Goal: Information Seeking & Learning: Learn about a topic

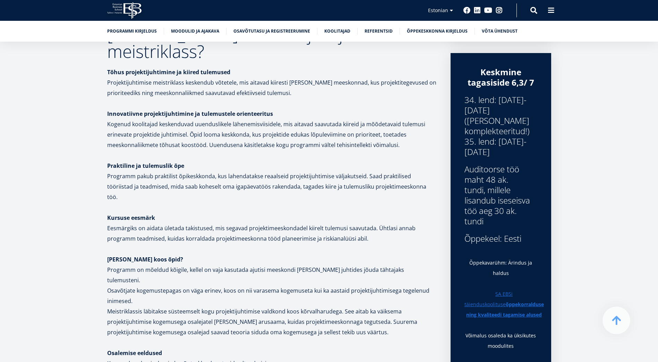
scroll to position [289, 0]
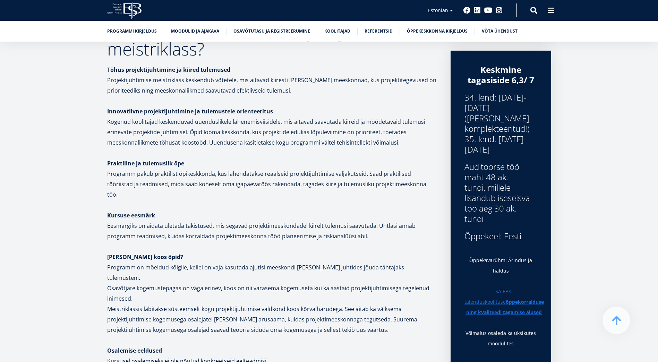
scroll to position [291, 0]
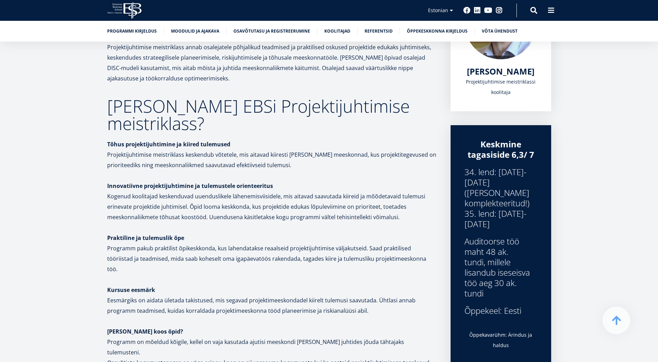
scroll to position [176, 0]
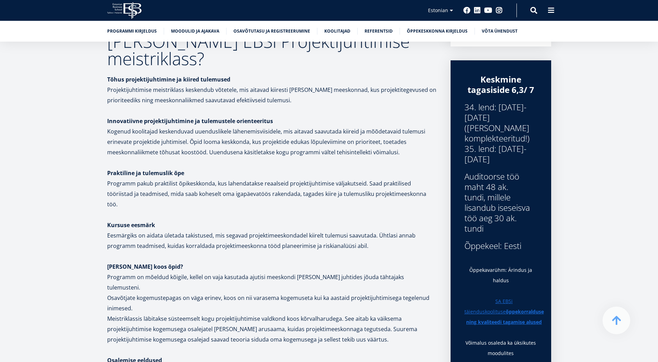
scroll to position [234, 0]
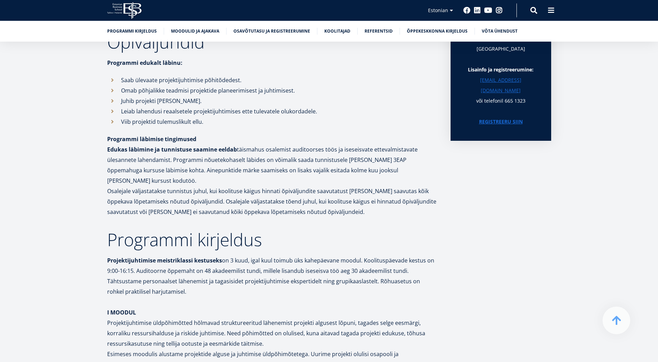
scroll to position [523, 0]
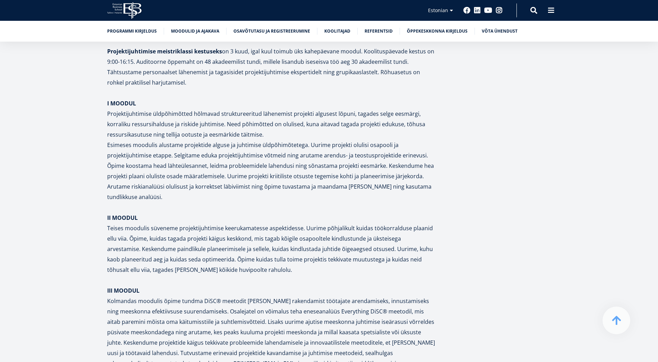
scroll to position [812, 0]
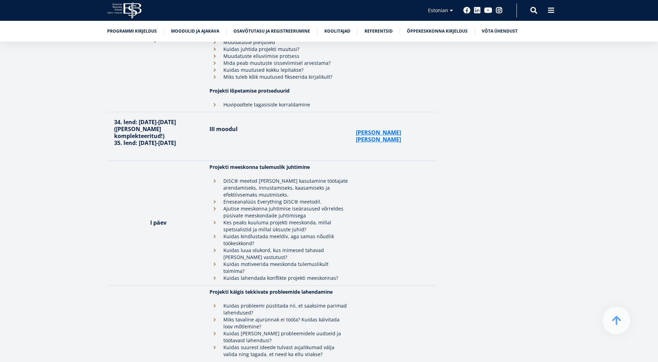
scroll to position [1911, 0]
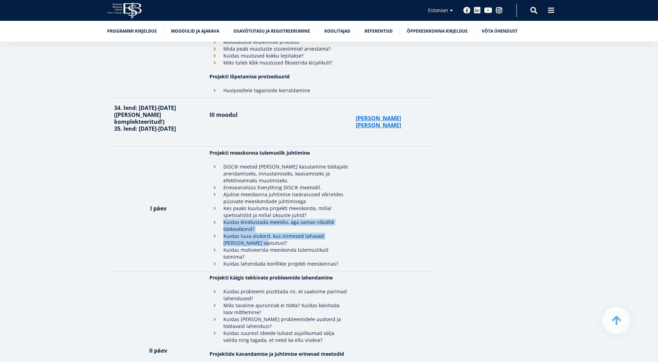
drag, startPoint x: 243, startPoint y: 145, endPoint x: 209, endPoint y: 126, distance: 38.7
click at [210, 163] on ul "DiSC® meetod [PERSON_NAME] kasutamine töötajate arendamiseks, innustamiseks, ka…" at bounding box center [279, 215] width 139 height 104
drag, startPoint x: 209, startPoint y: 126, endPoint x: 173, endPoint y: 131, distance: 36.5
click at [173, 146] on th "I päev" at bounding box center [156, 208] width 99 height 125
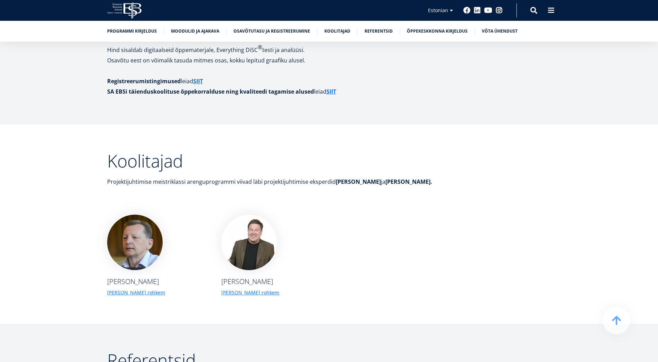
scroll to position [2545, 0]
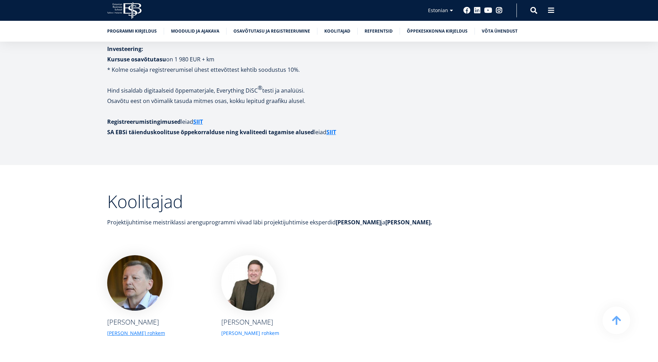
click at [227, 330] on link "[PERSON_NAME] rohkem" at bounding box center [250, 333] width 58 height 7
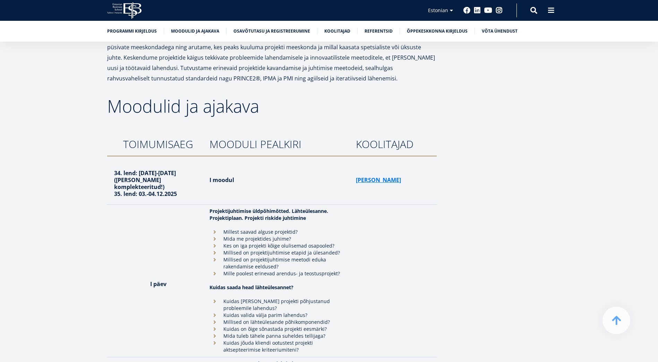
scroll to position [1099, 0]
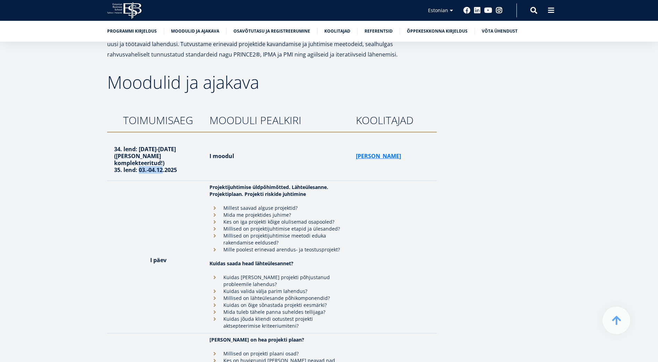
drag, startPoint x: 139, startPoint y: 130, endPoint x: 163, endPoint y: 134, distance: 24.6
click at [163, 166] on strong "35. lend: 03.-04.12.2025" at bounding box center [145, 170] width 63 height 8
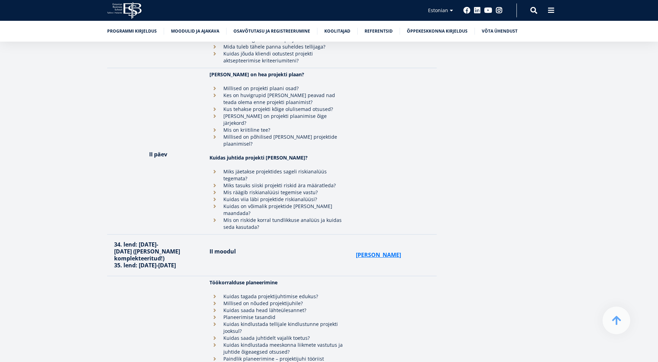
scroll to position [1388, 0]
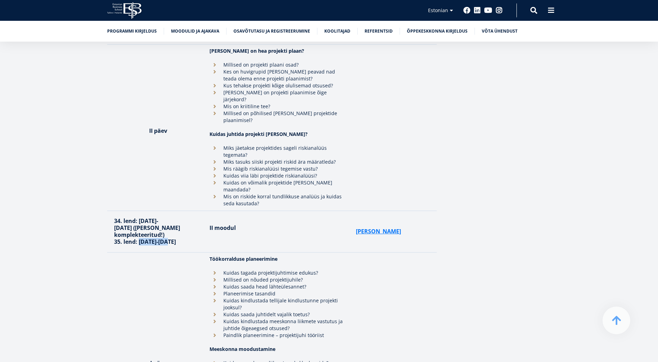
drag, startPoint x: 139, startPoint y: 168, endPoint x: 163, endPoint y: 170, distance: 24.0
click at [163, 238] on strong "35. lend: [DATE]-[DATE]" at bounding box center [145, 242] width 62 height 8
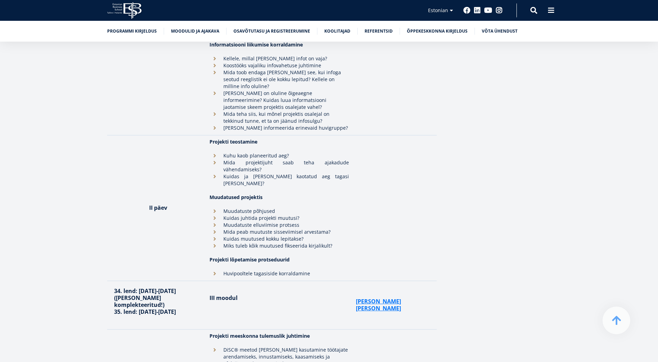
scroll to position [1735, 0]
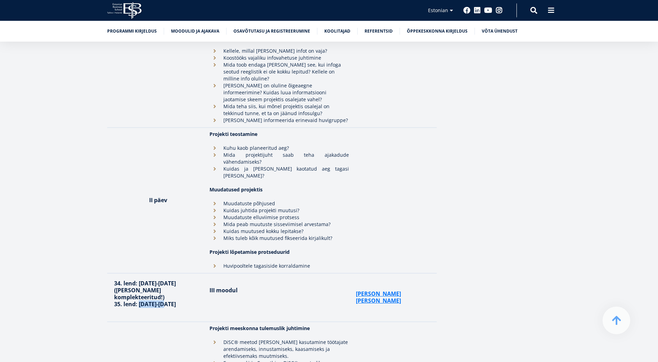
drag, startPoint x: 139, startPoint y: 212, endPoint x: 161, endPoint y: 211, distance: 22.3
click at [161, 301] on p "35. lend: [DATE]-[DATE]" at bounding box center [158, 304] width 89 height 7
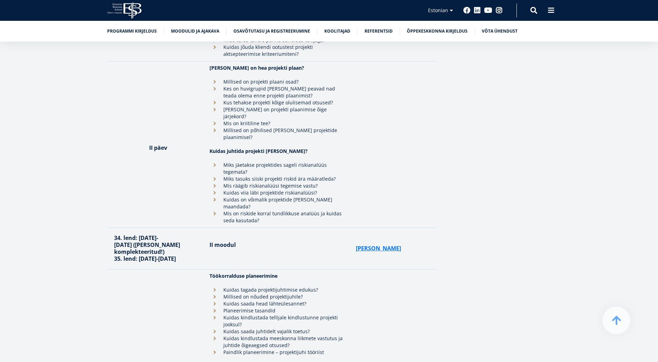
scroll to position [1446, 0]
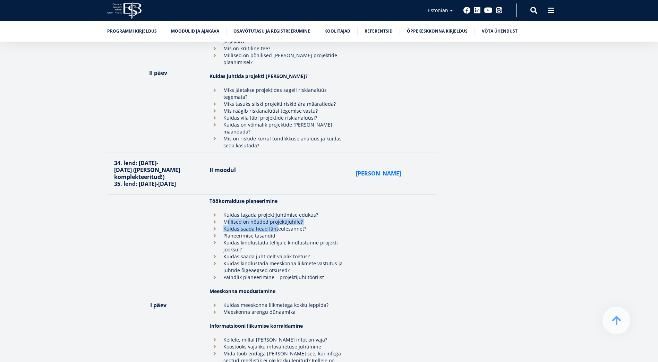
drag, startPoint x: 227, startPoint y: 151, endPoint x: 276, endPoint y: 159, distance: 49.3
click at [276, 212] on ul "Kuidas tagada projektijuhtimise edukus? Millised on nõuded projektijuhile? Kuid…" at bounding box center [279, 246] width 139 height 69
drag, startPoint x: 276, startPoint y: 159, endPoint x: 229, endPoint y: 161, distance: 46.5
click at [229, 232] on li "Planeerimise tasandid" at bounding box center [279, 235] width 139 height 7
drag, startPoint x: 290, startPoint y: 198, endPoint x: 219, endPoint y: 188, distance: 71.9
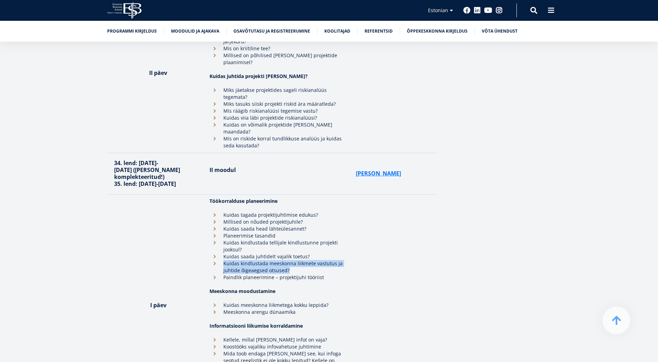
click at [219, 260] on li "Kuidas kindlustada meeskonna liikmete vastutus ja juhtide õigeaegsed otsused?" at bounding box center [279, 267] width 139 height 14
drag, startPoint x: 219, startPoint y: 188, endPoint x: 186, endPoint y: 181, distance: 34.0
click at [186, 195] on th "I päev" at bounding box center [156, 306] width 99 height 222
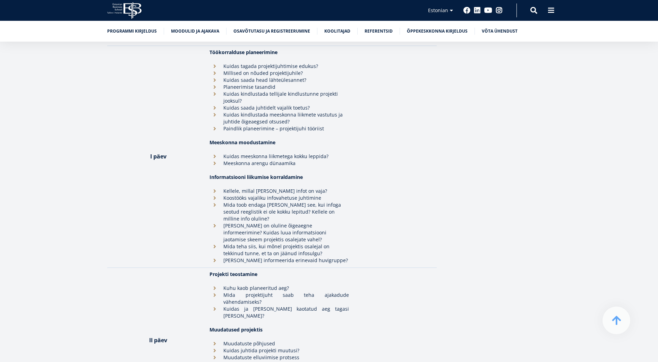
scroll to position [1735, 0]
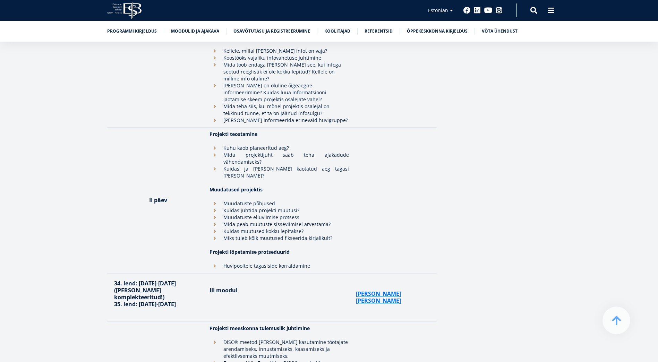
click at [232, 200] on li "Muudatuste põhjused" at bounding box center [279, 203] width 139 height 7
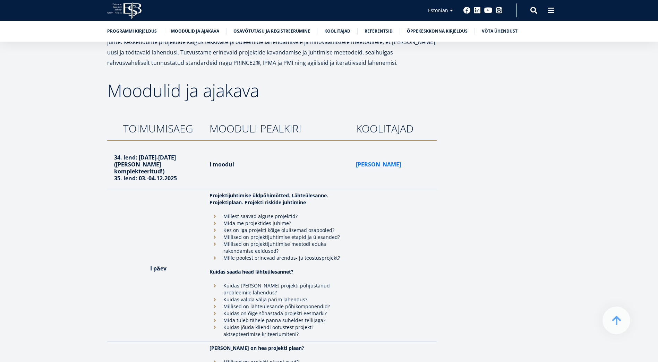
scroll to position [1099, 0]
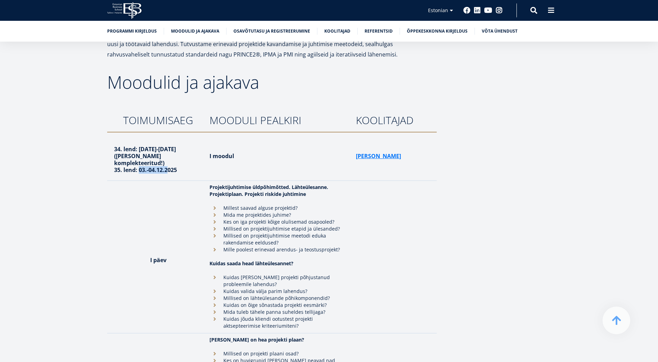
drag, startPoint x: 139, startPoint y: 132, endPoint x: 168, endPoint y: 130, distance: 28.5
click at [168, 166] on strong "35. lend: 03.-04.12.2025" at bounding box center [145, 170] width 63 height 8
